Goal: Information Seeking & Learning: Find specific fact

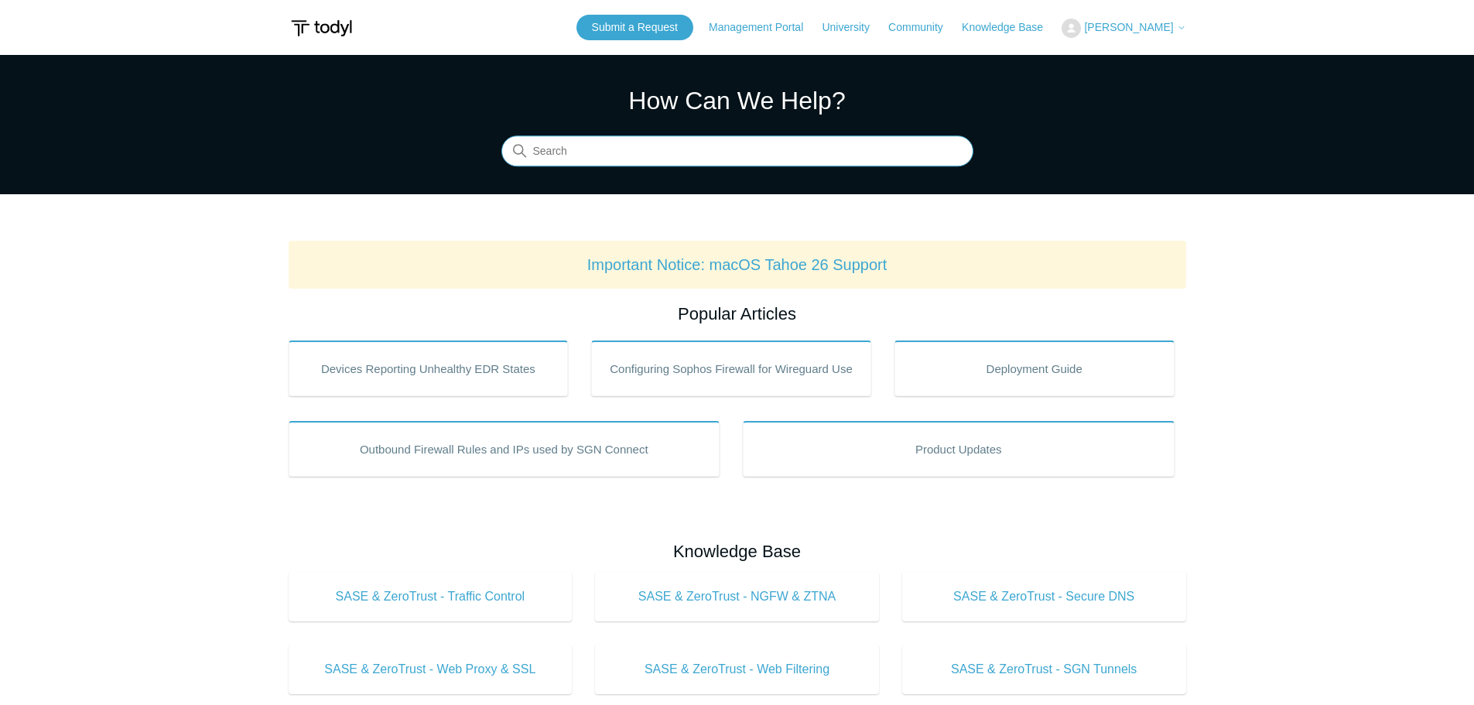
drag, startPoint x: 561, startPoint y: 159, endPoint x: 563, endPoint y: 149, distance: 10.2
click at [562, 152] on input "Search" at bounding box center [737, 151] width 472 height 31
type input "Tahoe"
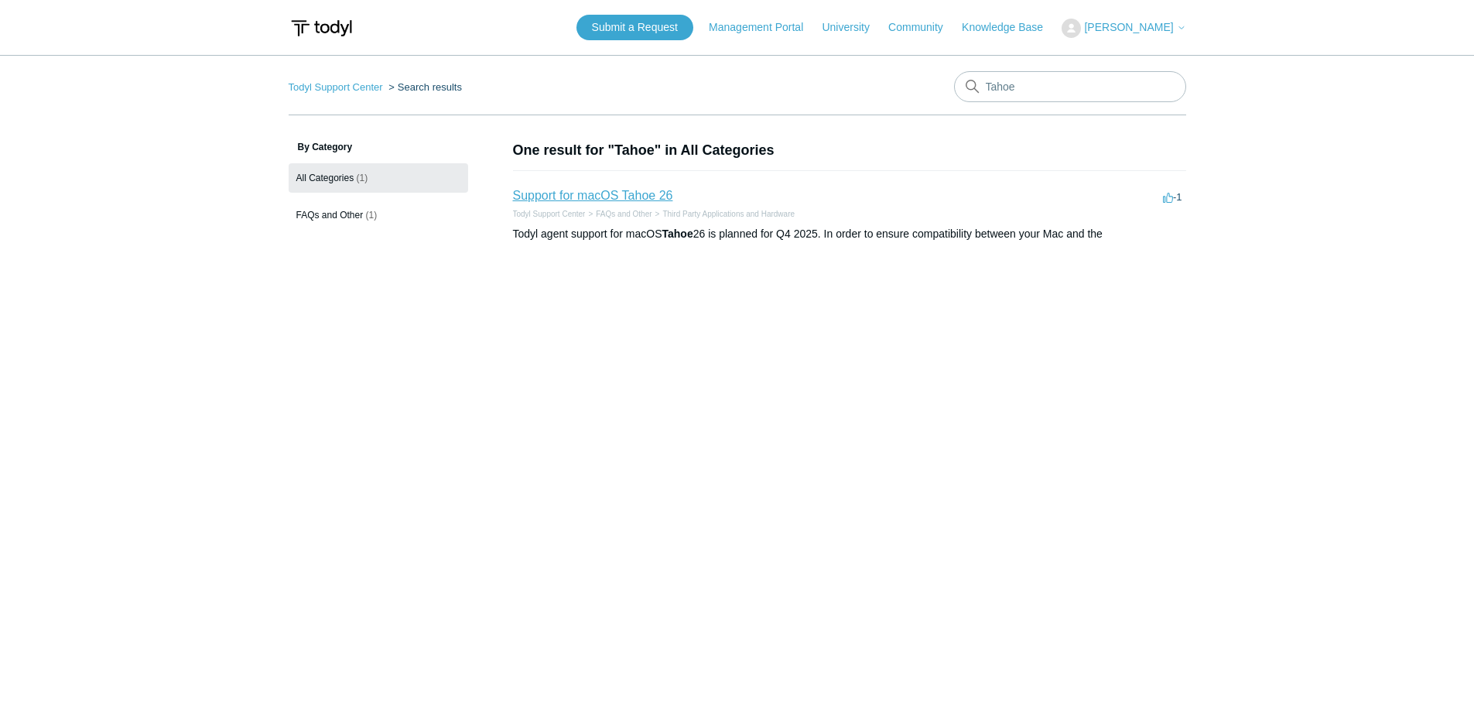
click at [589, 195] on link "Support for macOS Tahoe 26" at bounding box center [593, 195] width 160 height 13
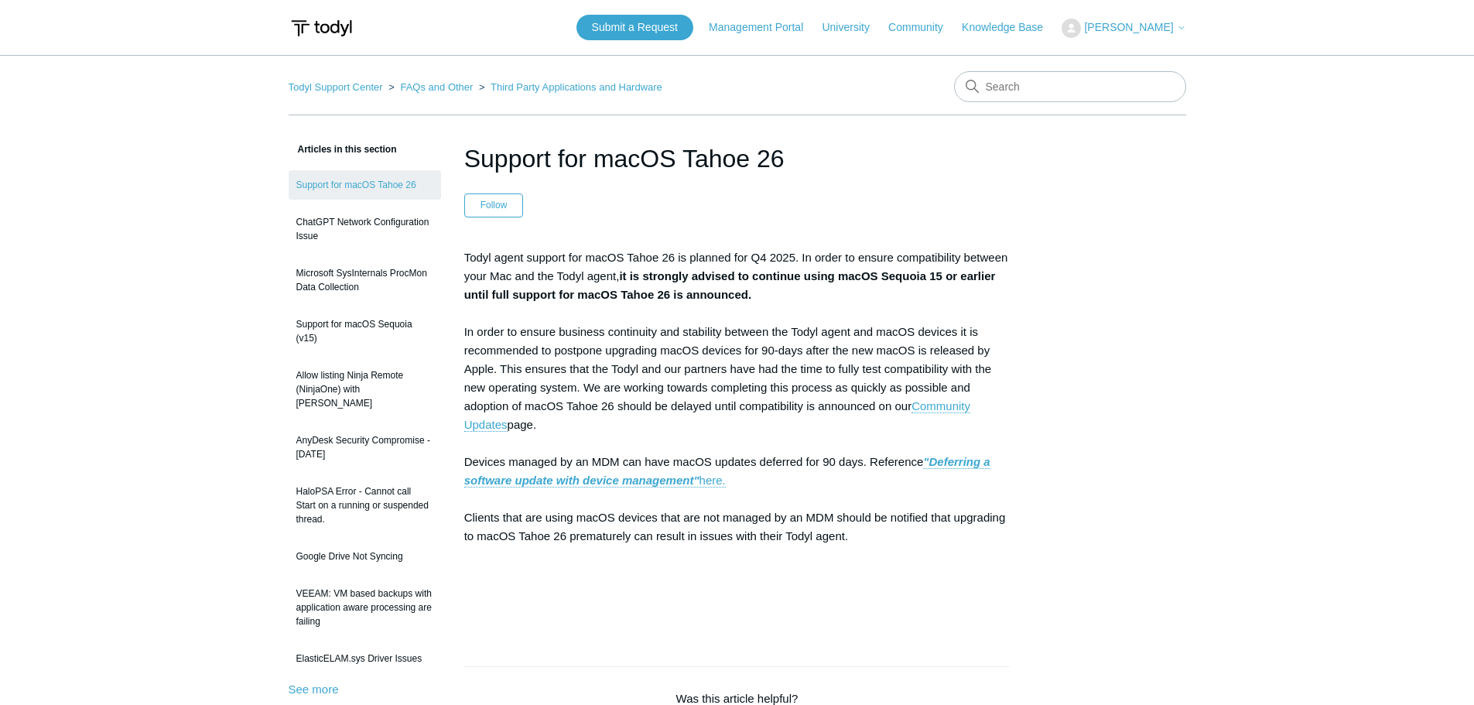
drag, startPoint x: 764, startPoint y: 294, endPoint x: 862, endPoint y: 296, distance: 98.3
click at [861, 296] on p "Todyl agent support for macOS Tahoe 26 is planned for Q4 2025. In order to ensu…" at bounding box center [737, 433] width 546 height 371
click at [863, 296] on p "Todyl agent support for macOS Tahoe 26 is planned for Q4 2025. In order to ensu…" at bounding box center [737, 433] width 546 height 371
drag, startPoint x: 514, startPoint y: 422, endPoint x: 457, endPoint y: 258, distance: 172.8
click at [457, 258] on article "Support for macOS Tahoe 26 Follow Not yet followed by anyone Todyl agent suppor…" at bounding box center [737, 643] width 593 height 1007
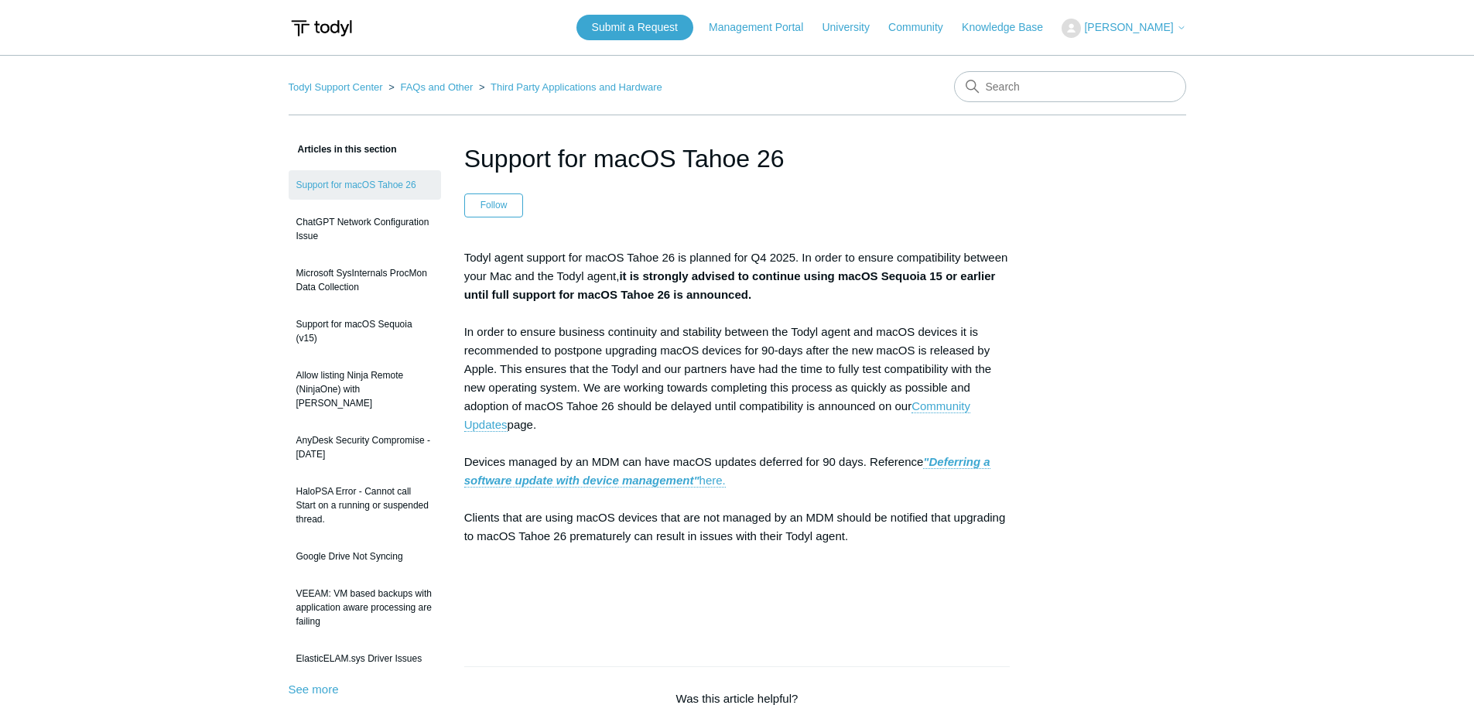
drag, startPoint x: 620, startPoint y: 274, endPoint x: 769, endPoint y: 579, distance: 339.5
click at [768, 580] on p "Todyl agent support for macOS Tahoe 26 is planned for Q4 2025. In order to ensu…" at bounding box center [737, 433] width 546 height 371
drag, startPoint x: 539, startPoint y: 426, endPoint x: 445, endPoint y: 255, distance: 194.7
click at [445, 255] on article "Support for macOS Tahoe 26 Follow Not yet followed by anyone Todyl agent suppor…" at bounding box center [737, 643] width 593 height 1007
copy p "Todyl agent support for macOS Tahoe 26 is planned for Q4 2025. In order to ensu…"
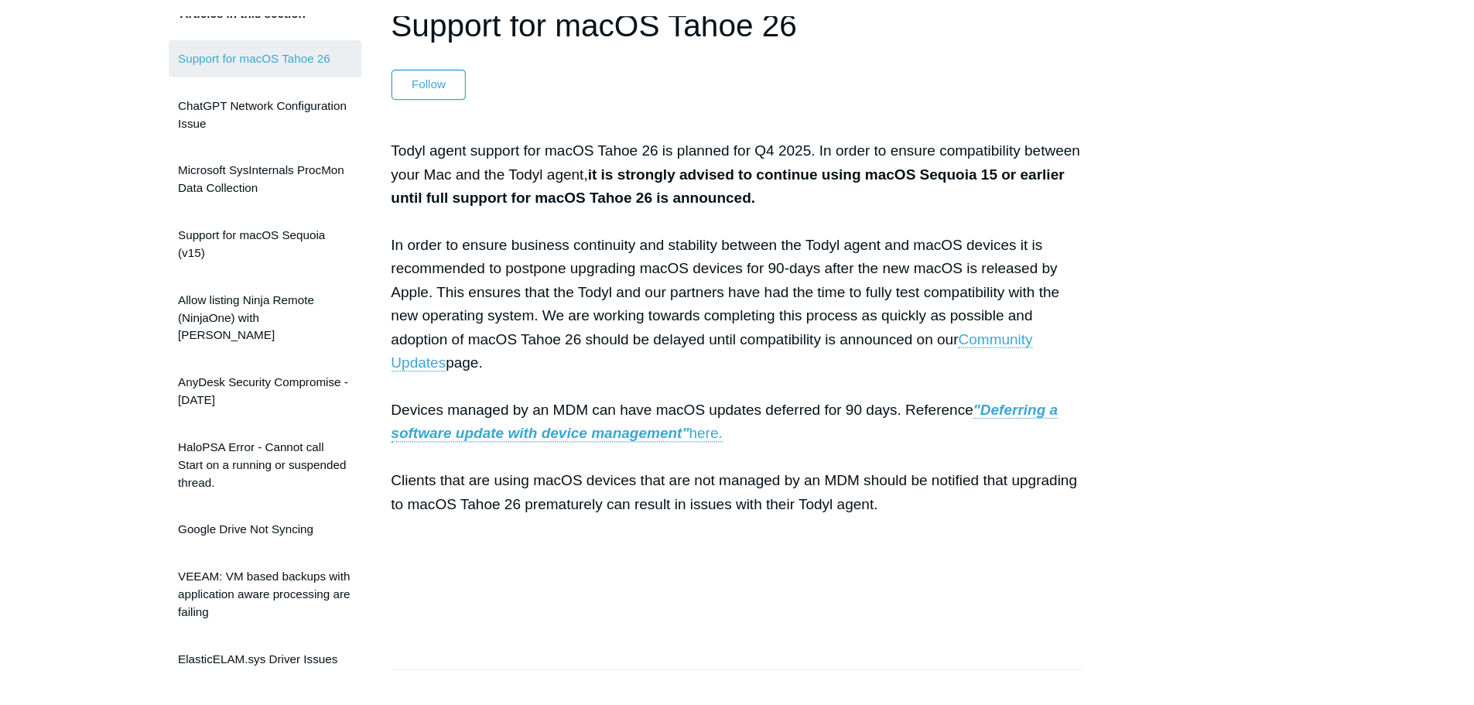
scroll to position [153, 0]
